Goal: Information Seeking & Learning: Learn about a topic

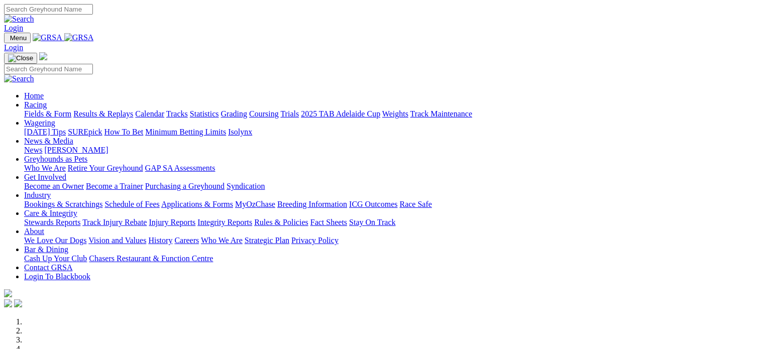
scroll to position [336, 0]
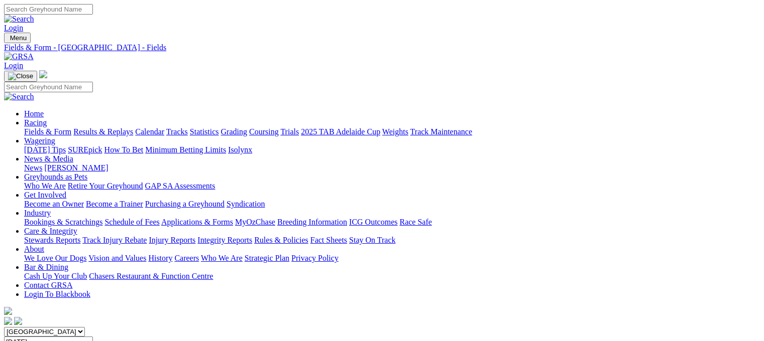
scroll to position [179, 0]
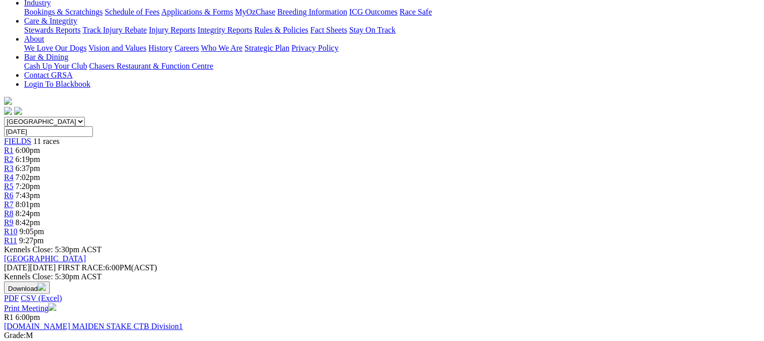
scroll to position [208, 0]
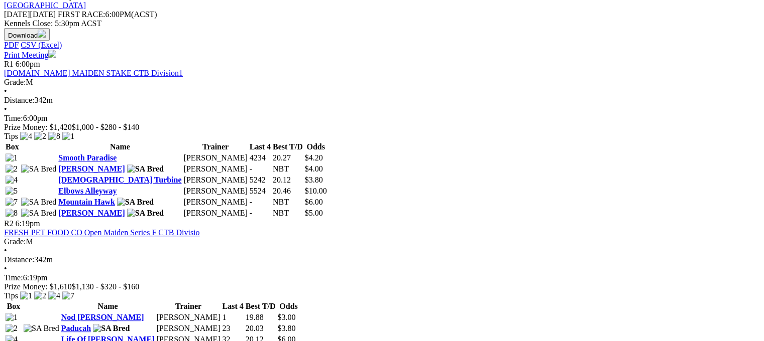
scroll to position [464, 0]
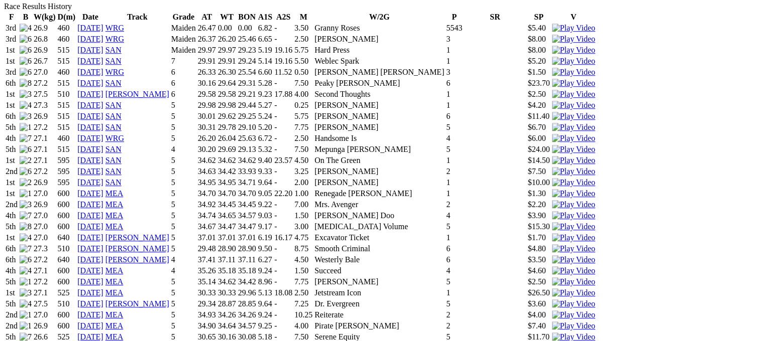
scroll to position [733, 0]
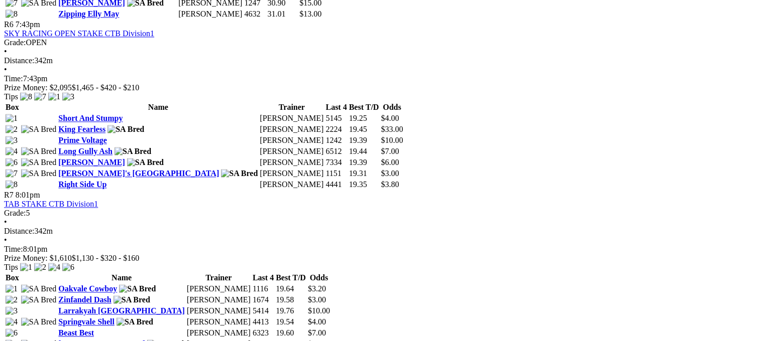
scroll to position [1378, 0]
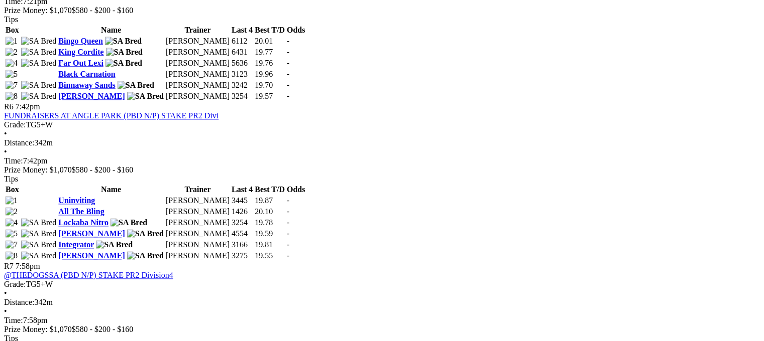
scroll to position [1229, 0]
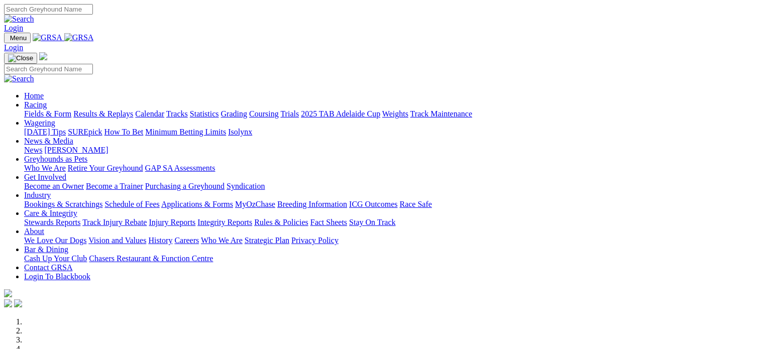
scroll to position [336, 0]
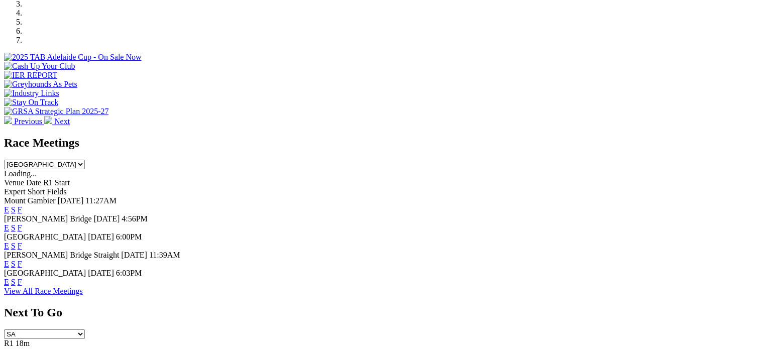
click at [22, 260] on link "F" at bounding box center [20, 264] width 5 height 9
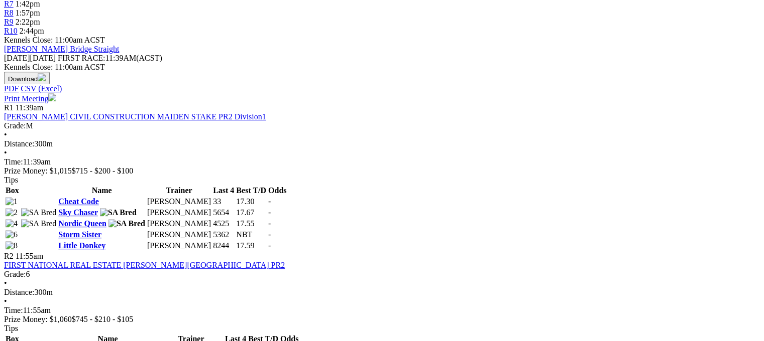
scroll to position [412, 0]
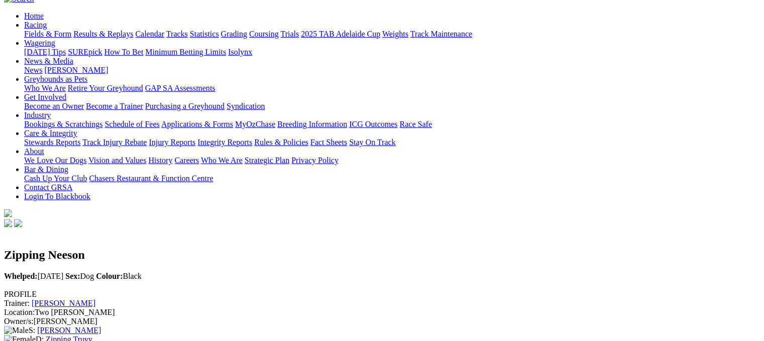
scroll to position [95, 0]
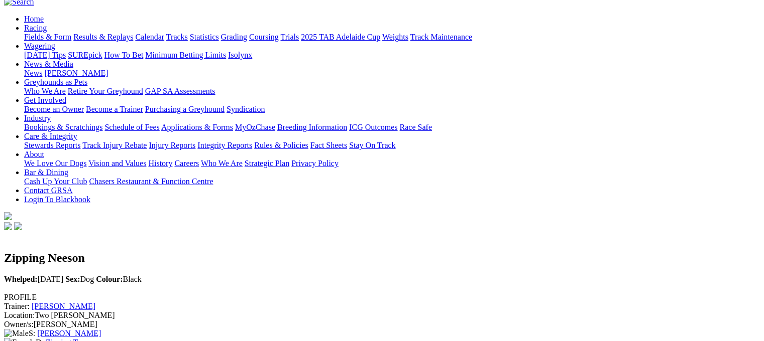
click at [92, 338] on link "Zipping Truvy" at bounding box center [69, 342] width 47 height 9
